Goal: Transaction & Acquisition: Purchase product/service

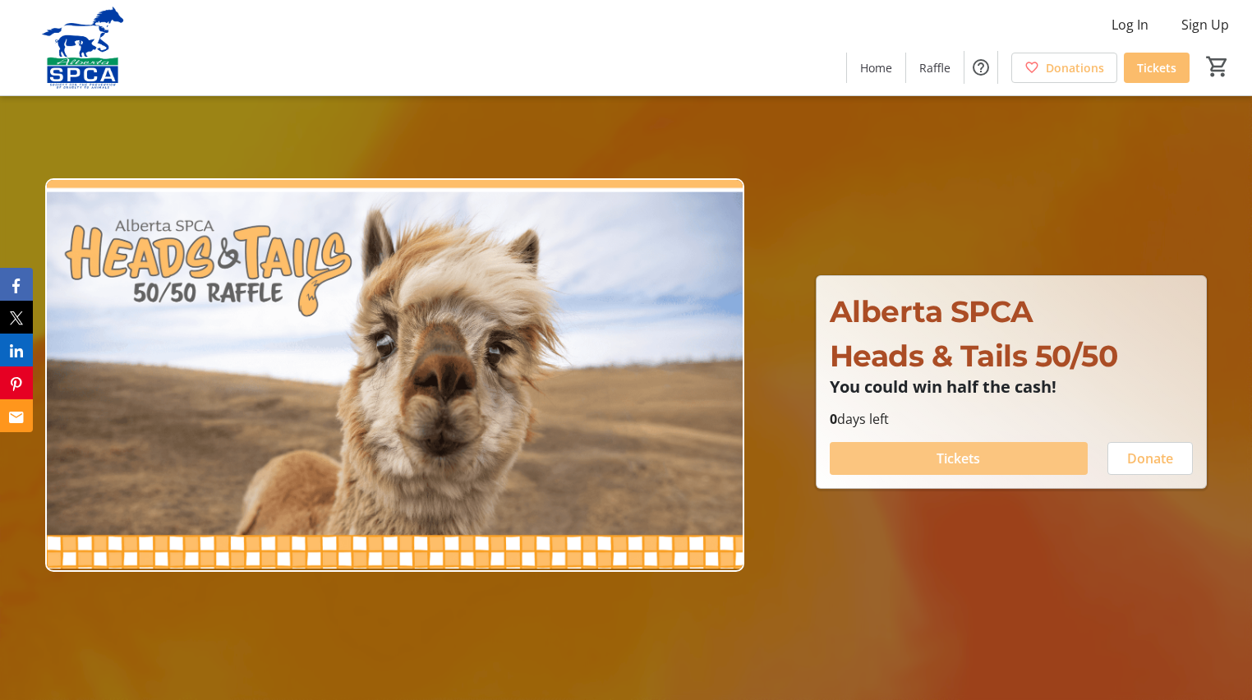
click at [958, 457] on span "Tickets" at bounding box center [958, 458] width 44 height 20
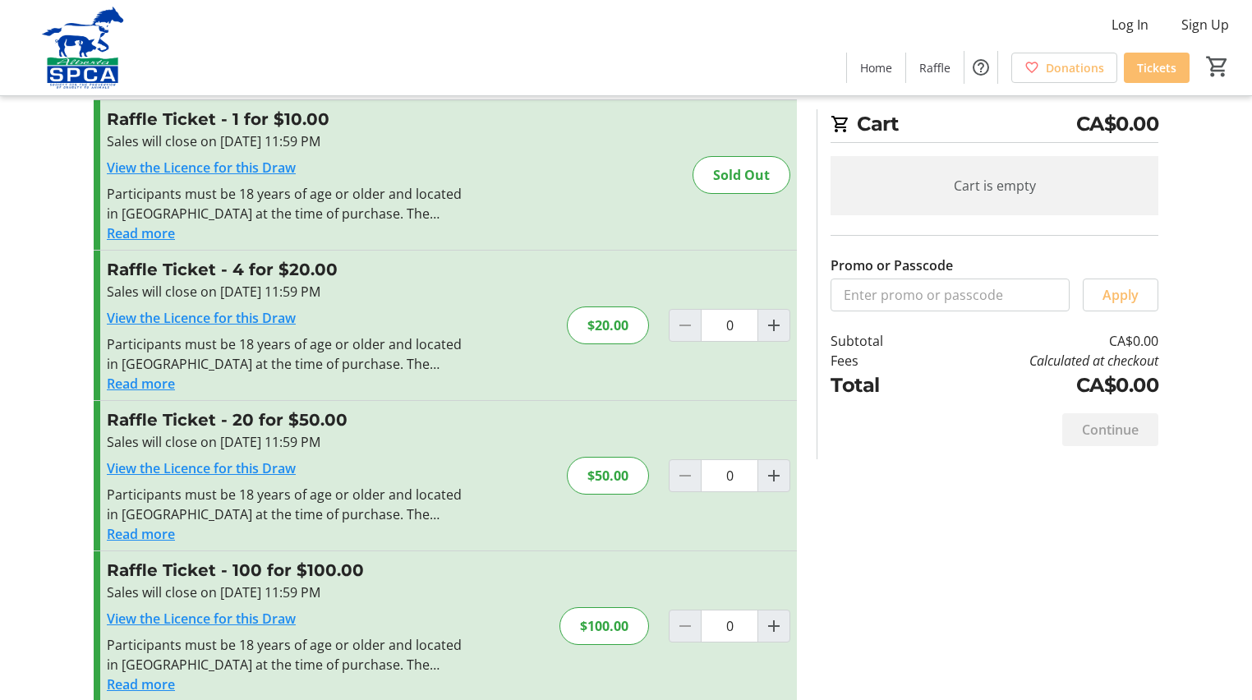
scroll to position [56, 0]
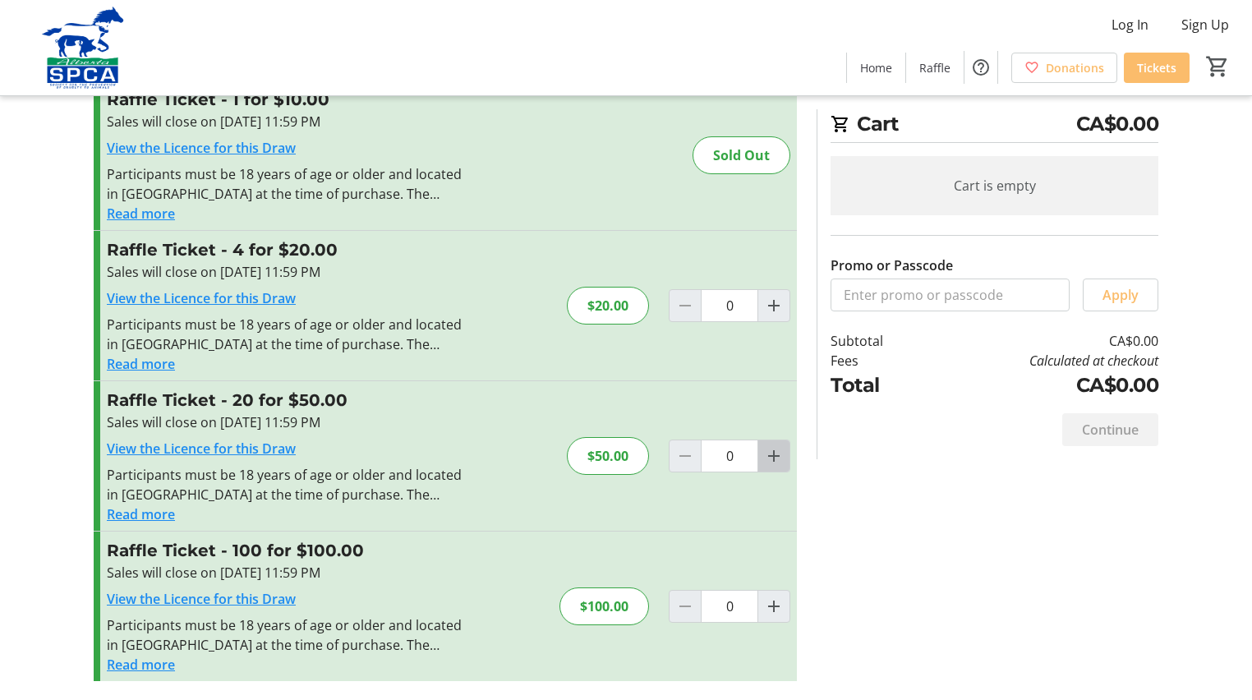
click at [775, 453] on mat-icon "Increment by one" at bounding box center [774, 456] width 20 height 20
type input "1"
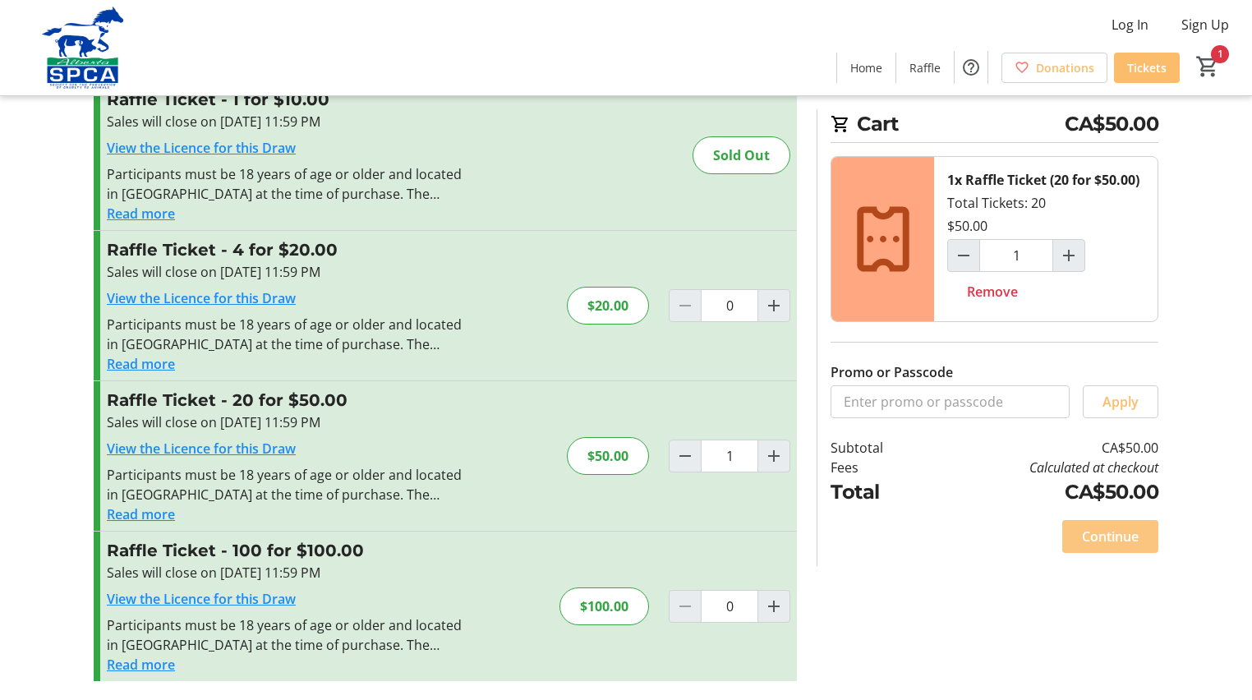
click at [1114, 535] on span "Continue" at bounding box center [1110, 536] width 57 height 20
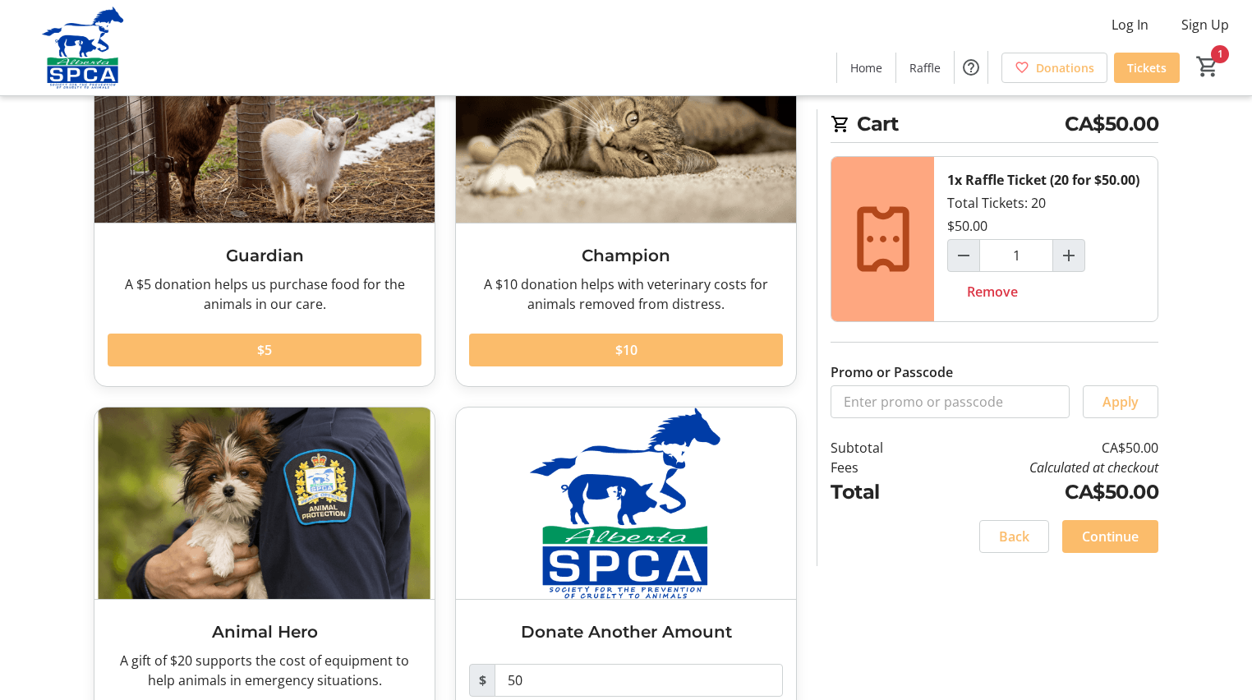
scroll to position [242, 0]
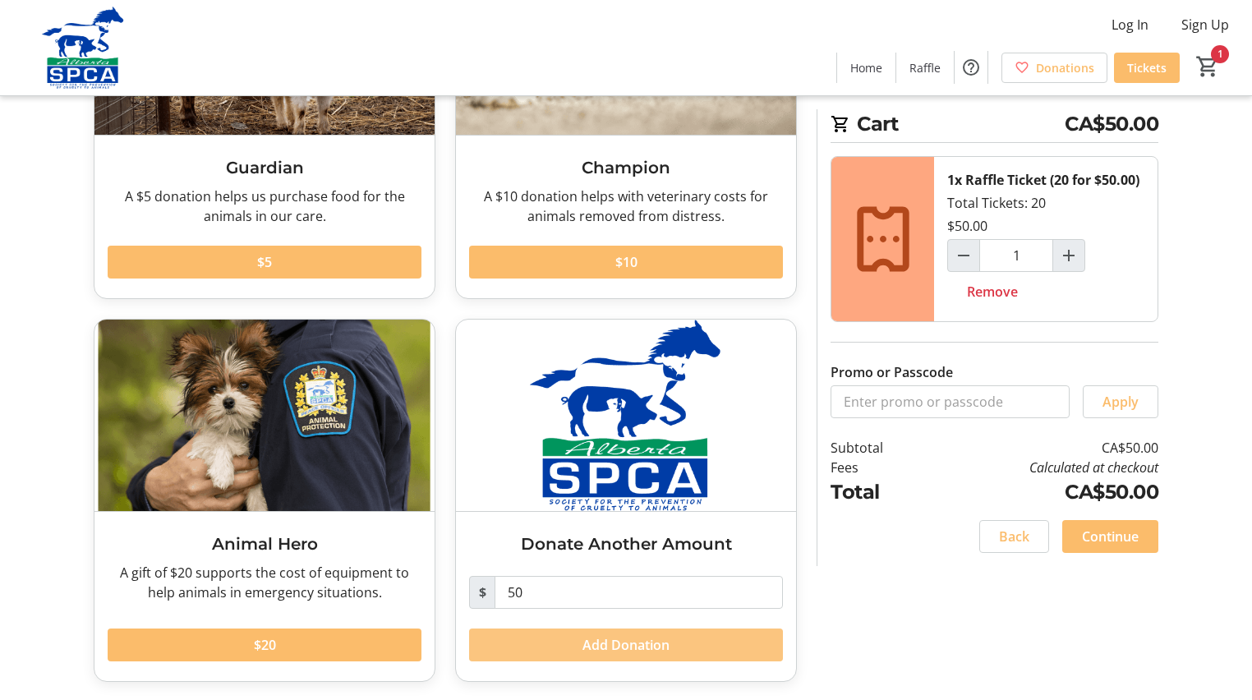
click at [616, 637] on span "Add Donation" at bounding box center [625, 645] width 87 height 20
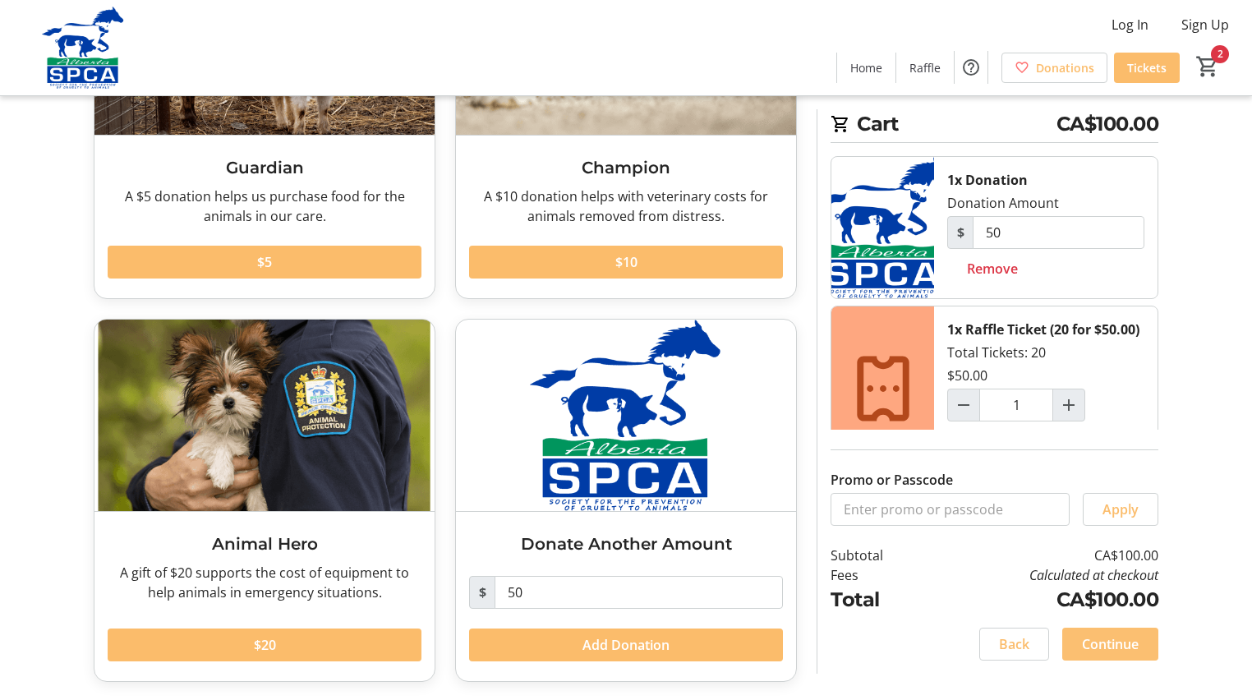
click at [1105, 641] on span "Continue" at bounding box center [1110, 644] width 57 height 20
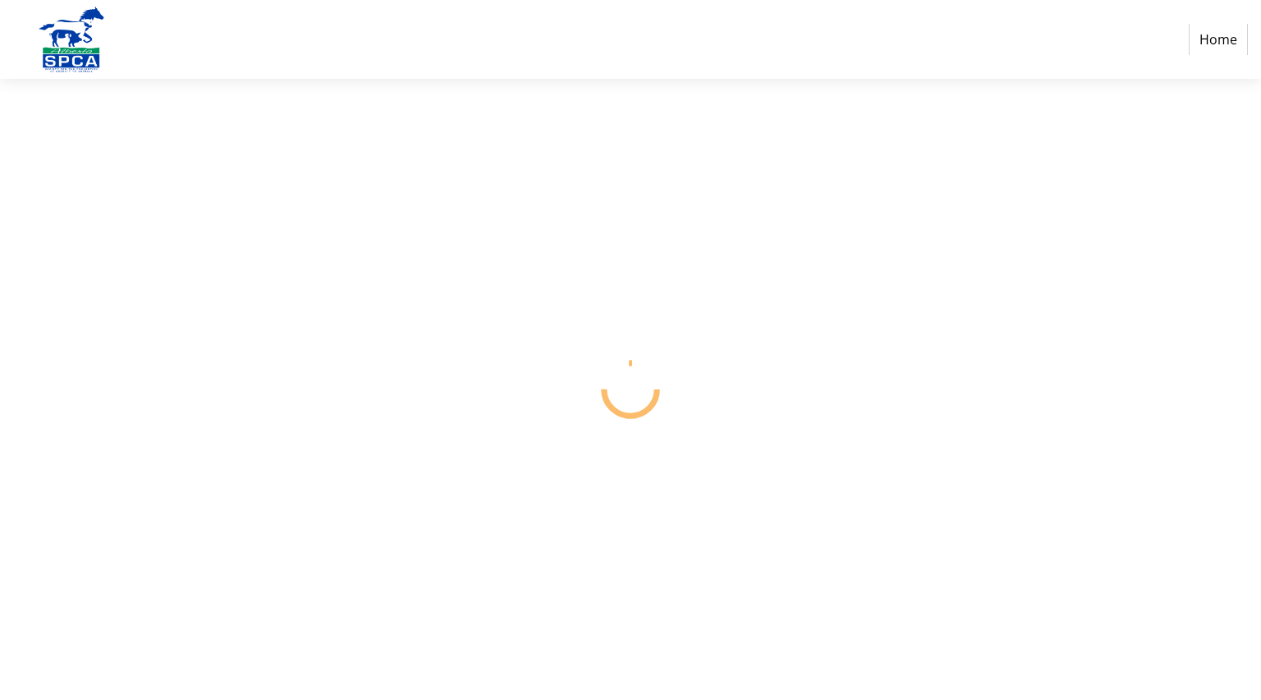
select select "CA"
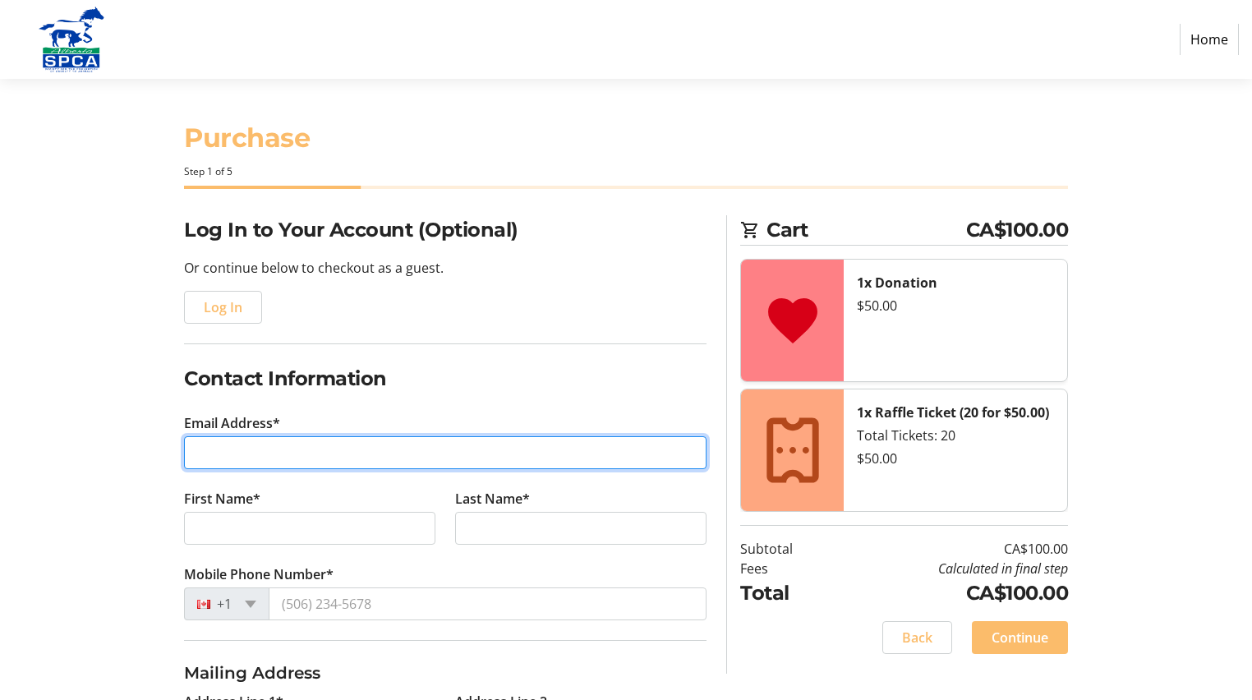
click at [272, 449] on input "Email Address*" at bounding box center [445, 452] width 522 height 33
type input "[PERSON_NAME][EMAIL_ADDRESS][PERSON_NAME][DOMAIN_NAME]"
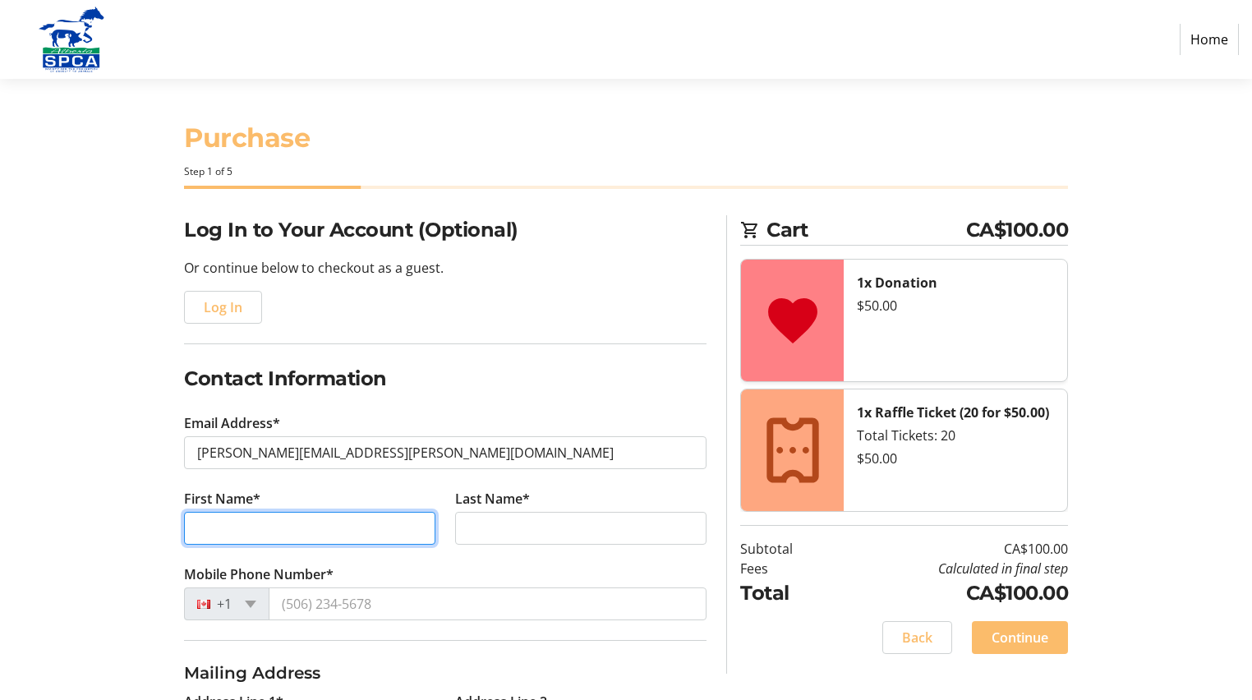
type input "[PERSON_NAME]"
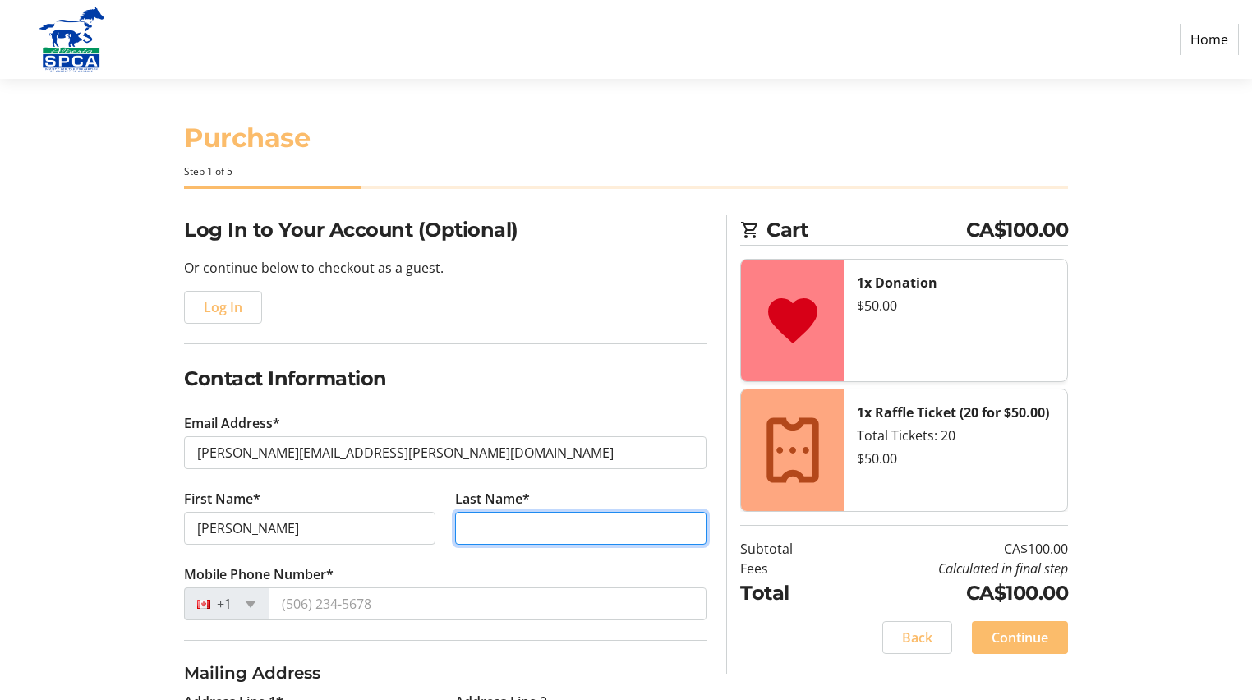
type input "[PERSON_NAME]"
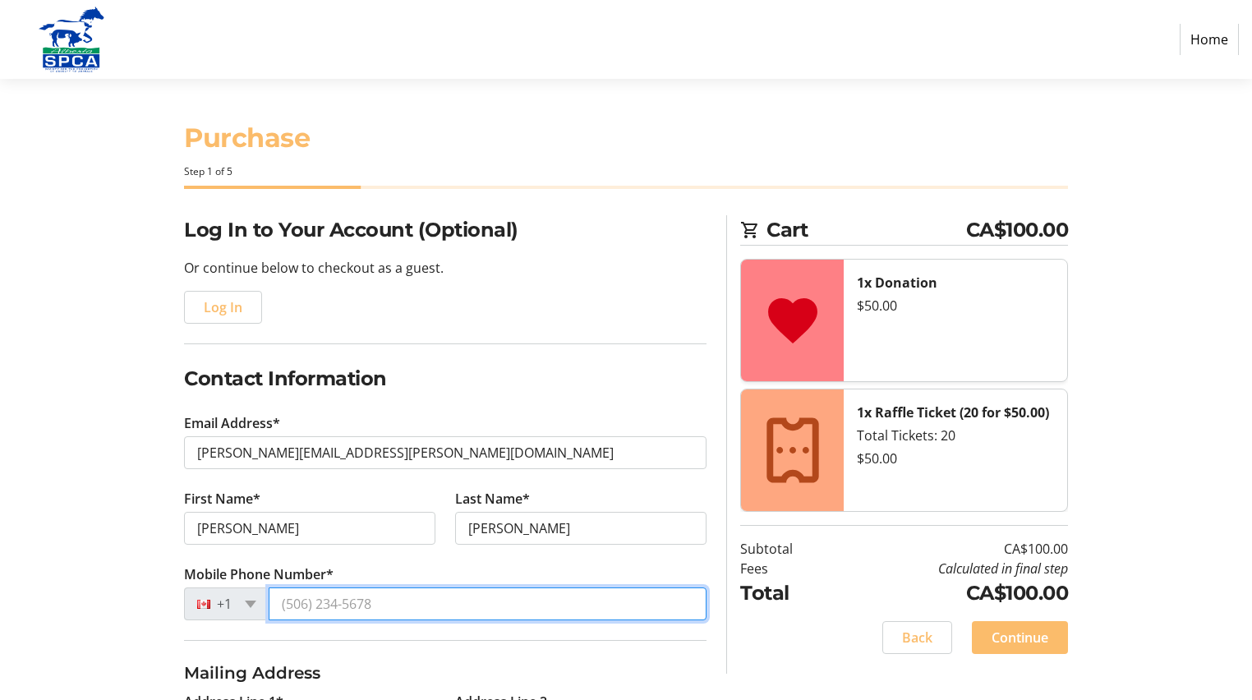
type input "[PHONE_NUMBER]"
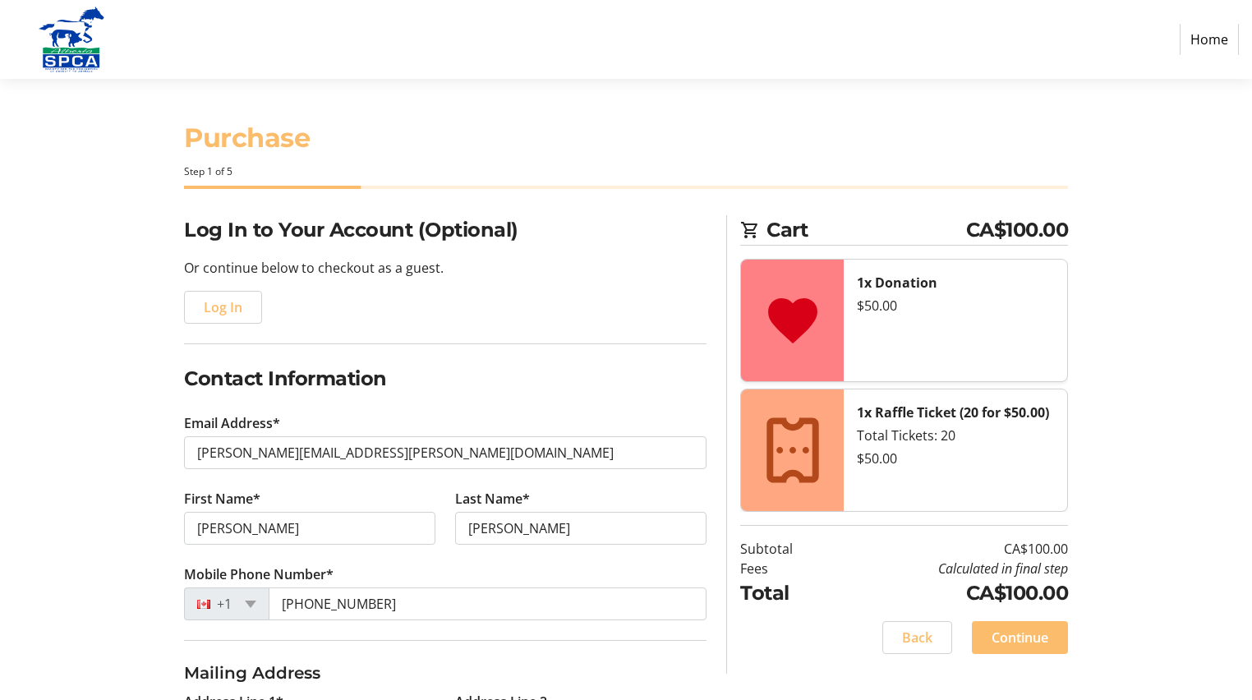
type input "[STREET_ADDRESS]"
type input "[GEOGRAPHIC_DATA]"
select select "AB"
type input "T6A 0W8"
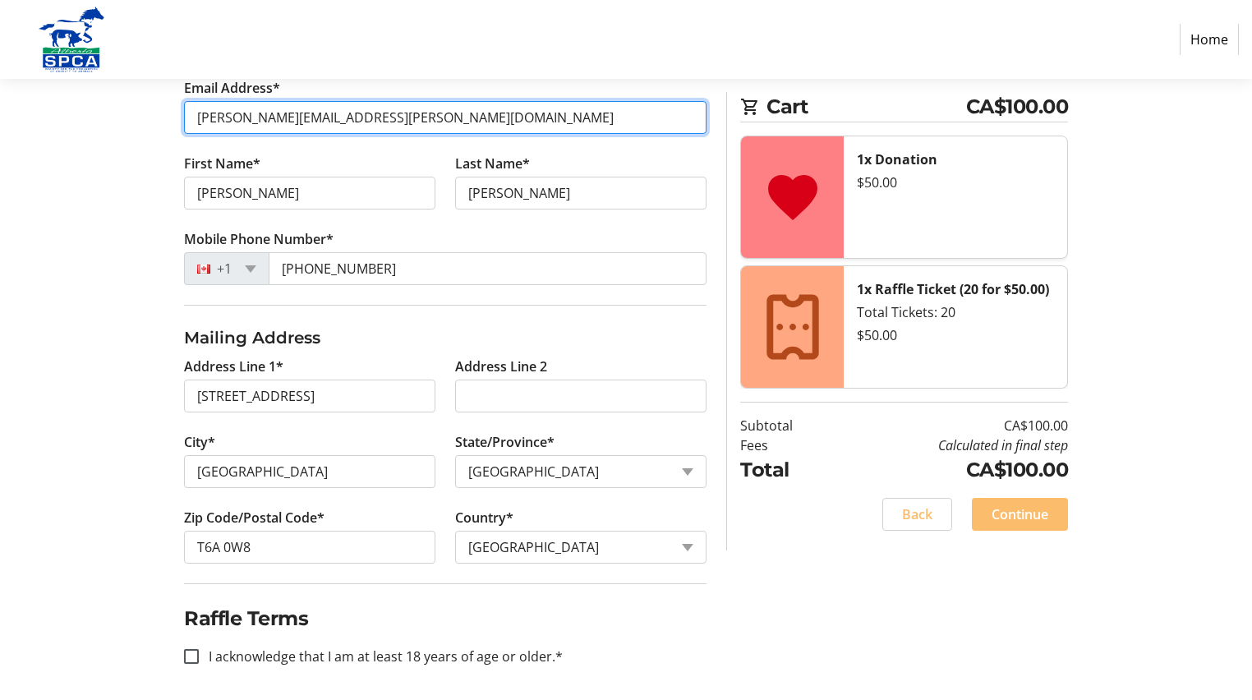
scroll to position [338, 0]
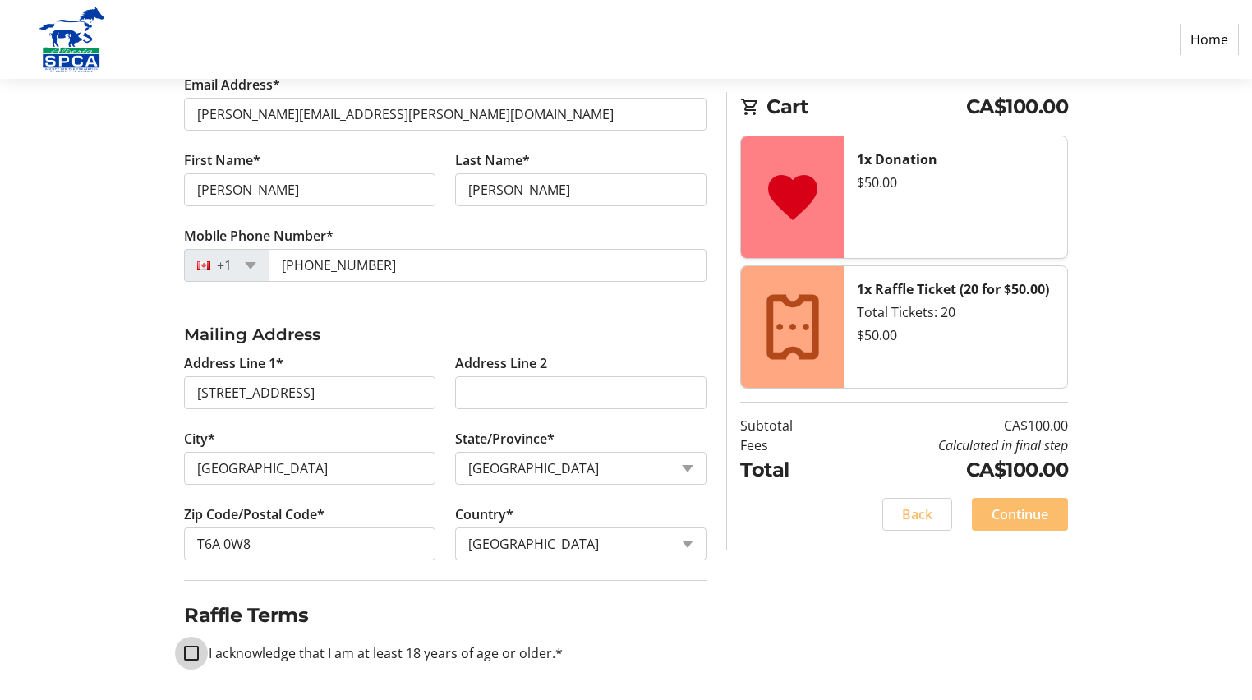
click at [191, 645] on input "I acknowledge that I am at least 18 years of age or older.*" at bounding box center [191, 652] width 15 height 15
checkbox input "true"
click at [1017, 513] on span "Continue" at bounding box center [1019, 514] width 57 height 20
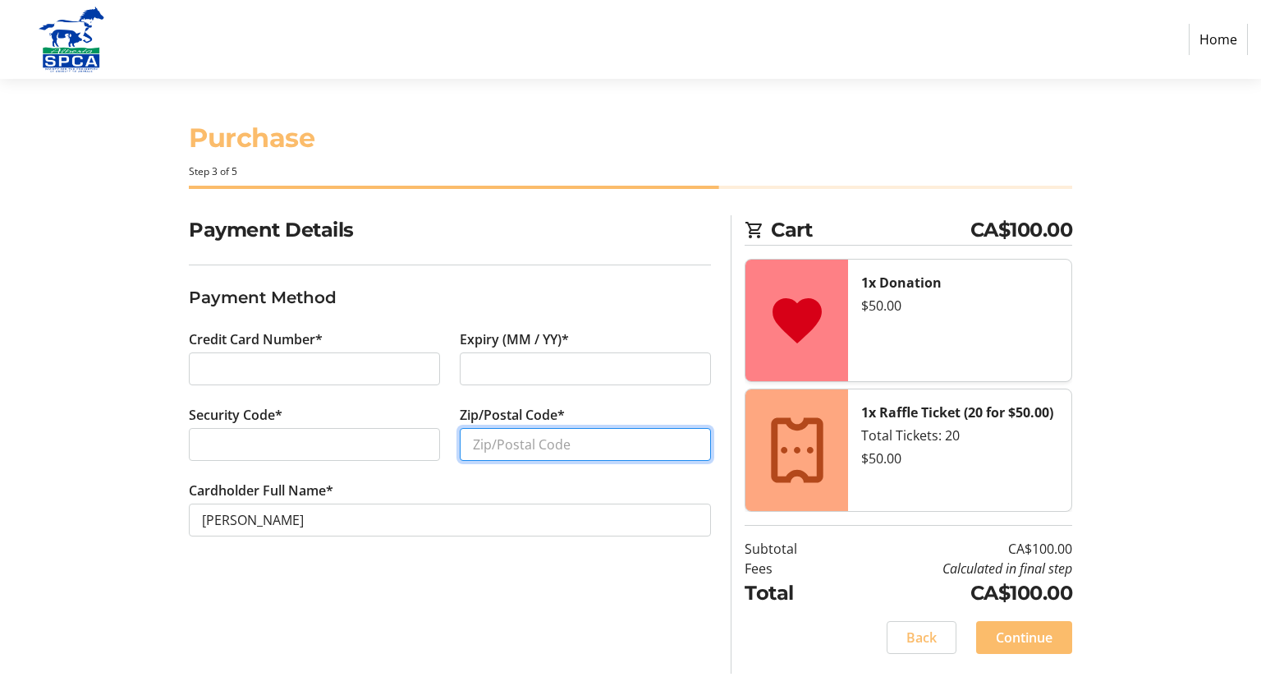
click at [511, 443] on input "Zip/Postal Code*" at bounding box center [585, 444] width 251 height 33
type input "T6A 0W8"
click at [1028, 634] on span "Continue" at bounding box center [1024, 637] width 57 height 20
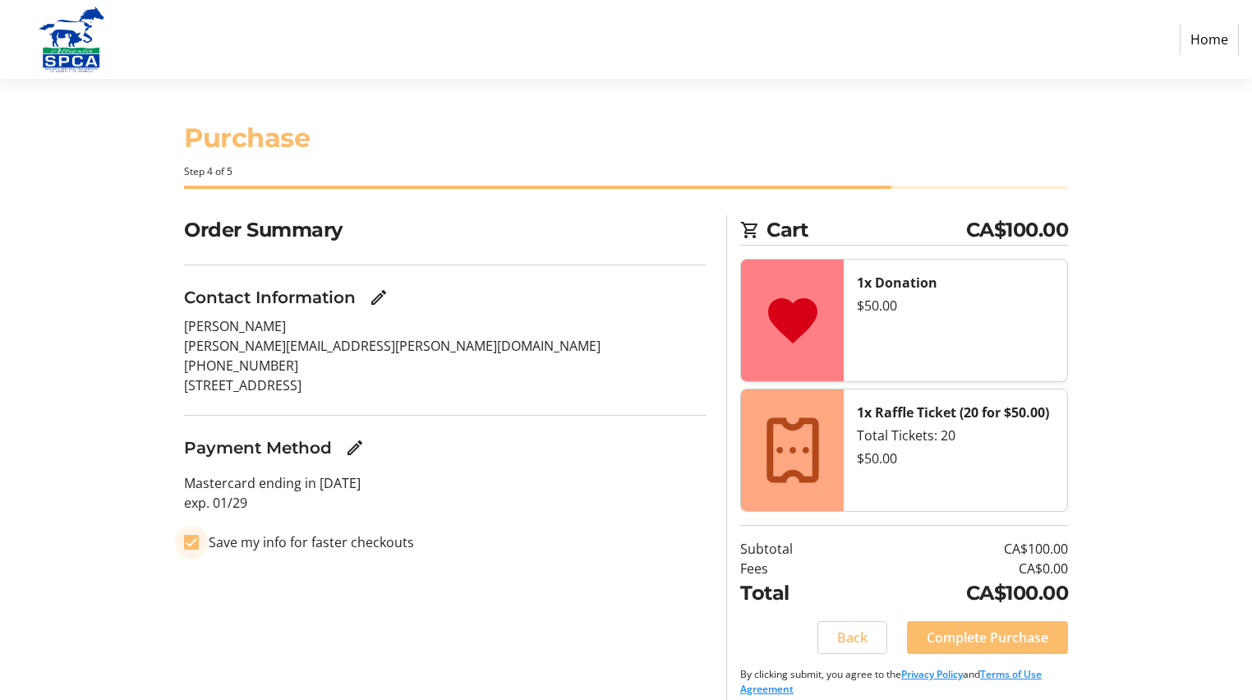
click at [191, 543] on input "Save my info for faster checkouts" at bounding box center [191, 542] width 15 height 15
checkbox input "false"
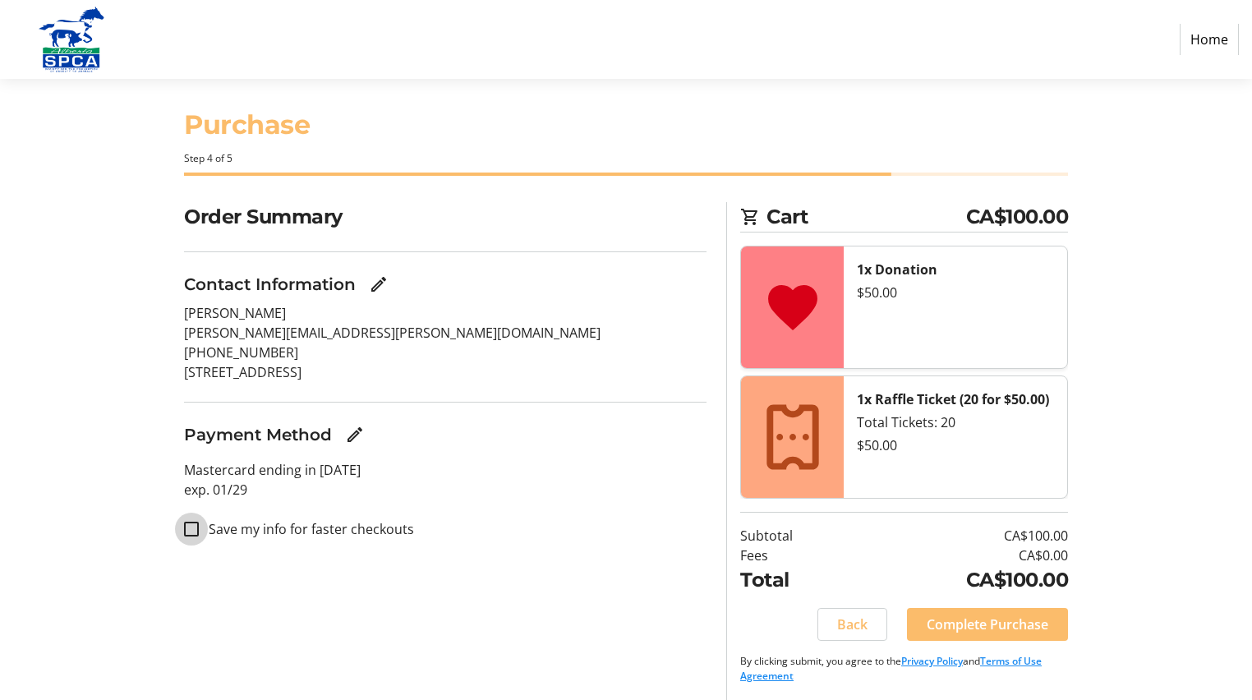
scroll to position [16, 0]
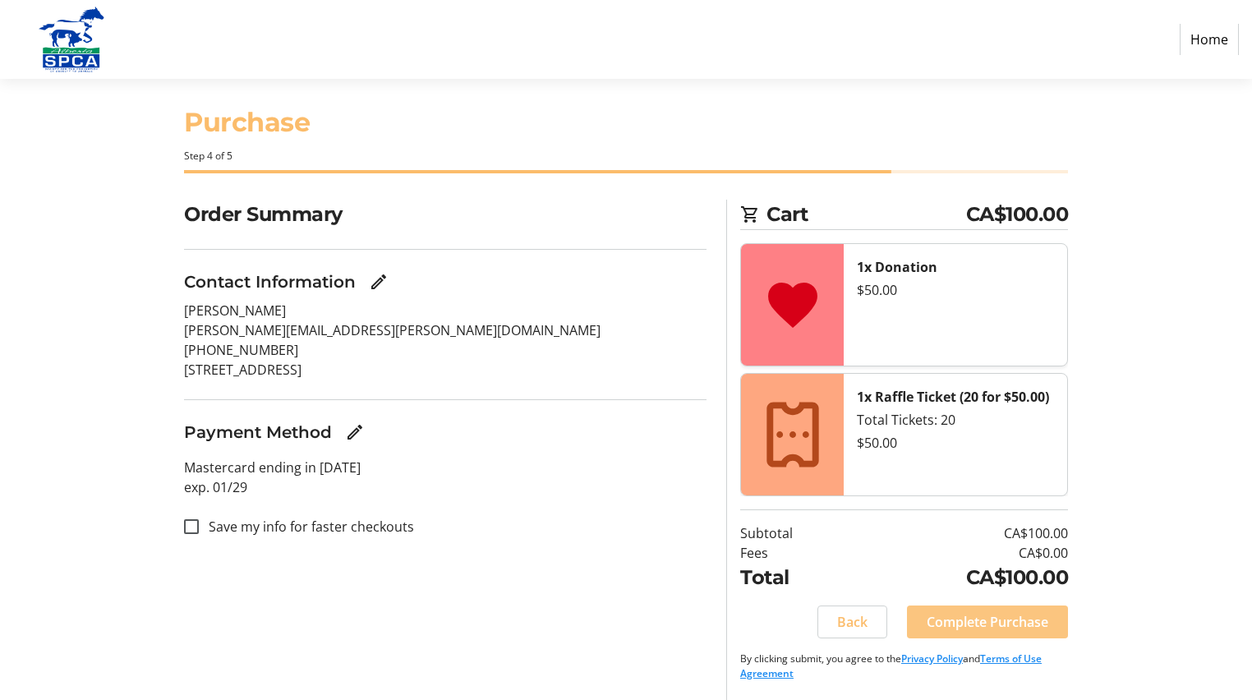
click at [1009, 618] on span "Complete Purchase" at bounding box center [987, 622] width 122 height 20
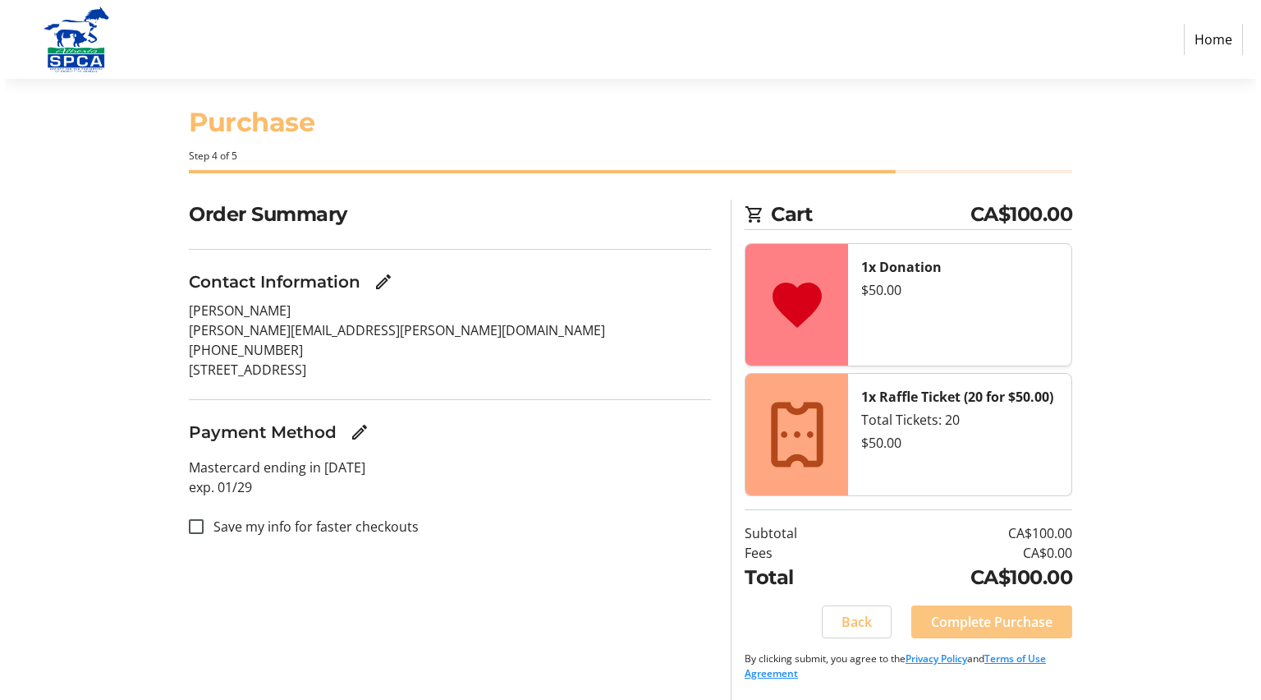
scroll to position [0, 0]
